Goal: Task Accomplishment & Management: Manage account settings

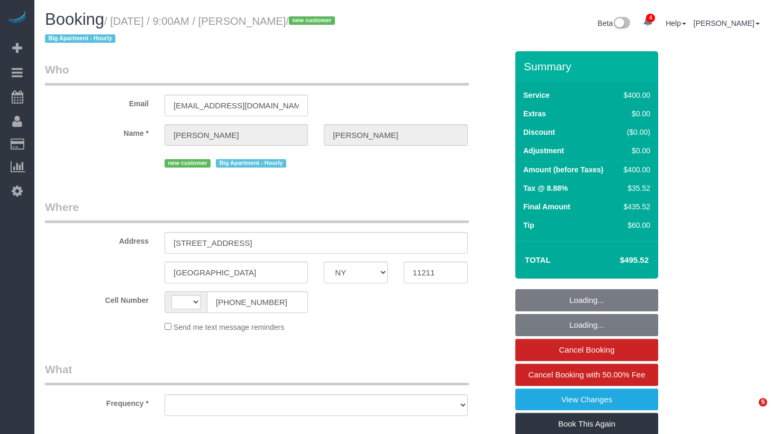
select select "NY"
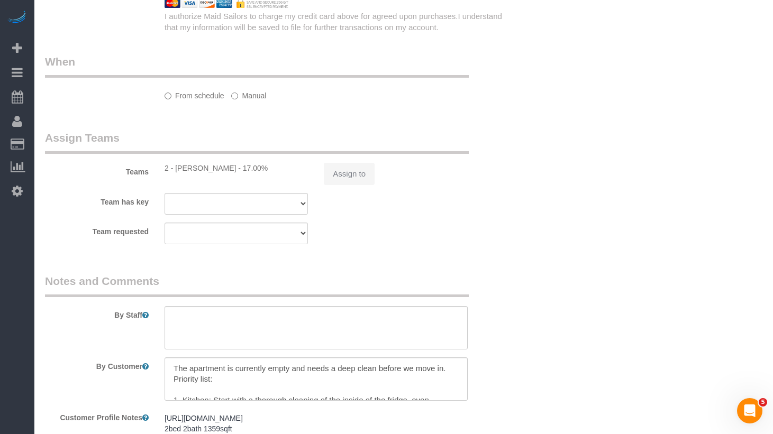
select select "number:56"
select select "number:71"
select select "number:15"
select select "number:5"
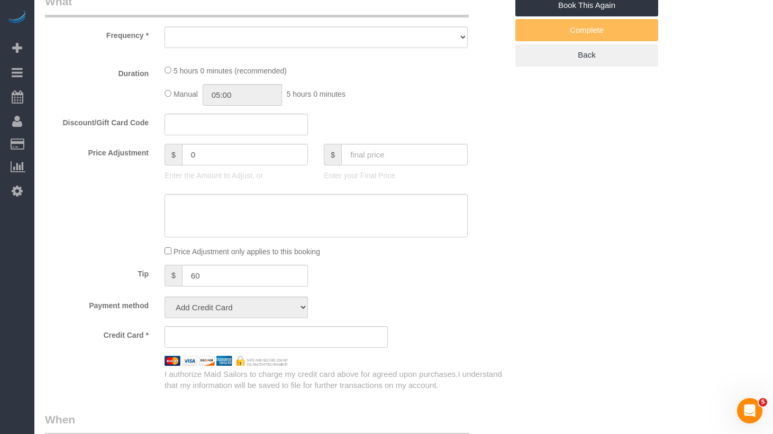
select select "string:[GEOGRAPHIC_DATA]"
select select "object:564"
select select "string:stripe-pm_1S0AFY4VGloSiKo7VpRWYcWE"
select select "spot1"
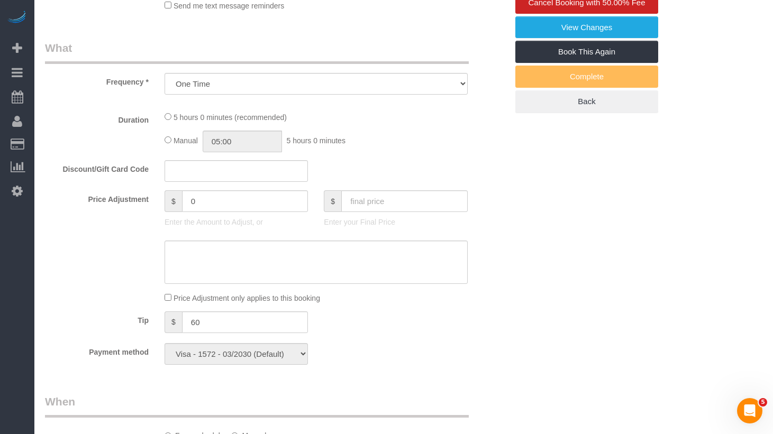
select select "object:820"
select select "300"
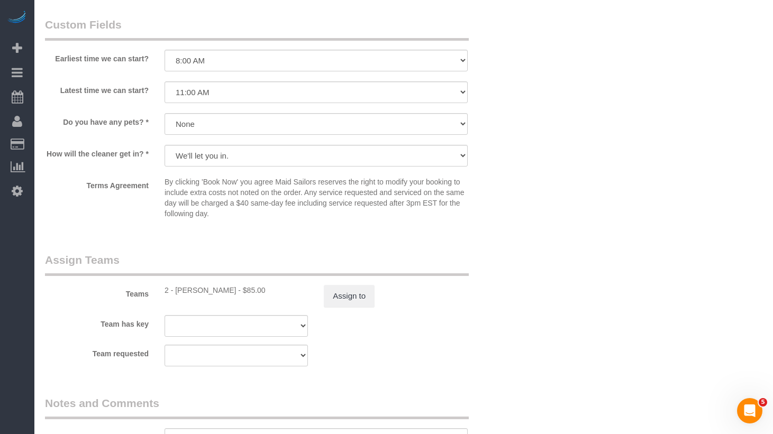
scroll to position [1223, 0]
